Goal: Find specific page/section: Find specific page/section

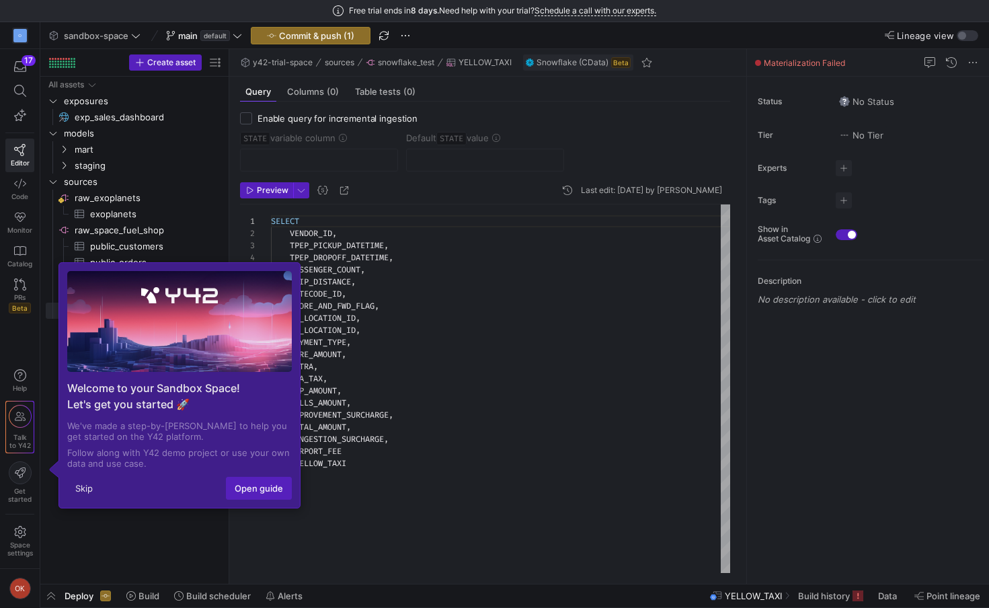
scroll to position [121, 0]
click at [85, 488] on button "Skip" at bounding box center [84, 488] width 34 height 22
